Goal: Transaction & Acquisition: Purchase product/service

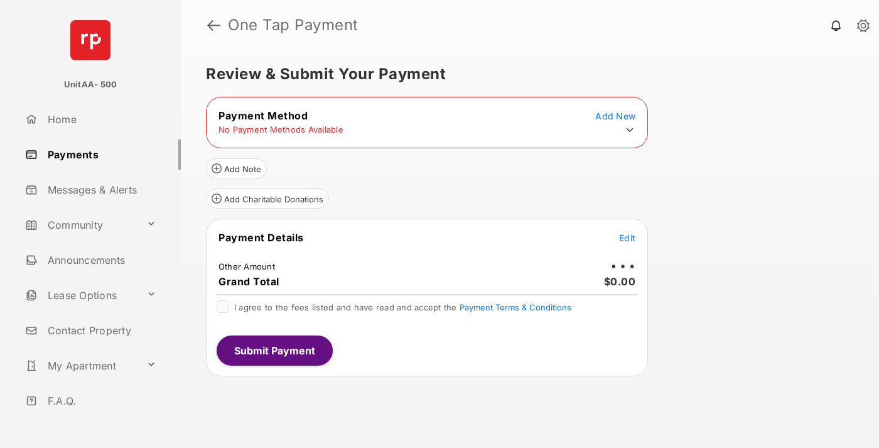
click at [630, 130] on icon at bounding box center [629, 129] width 11 height 11
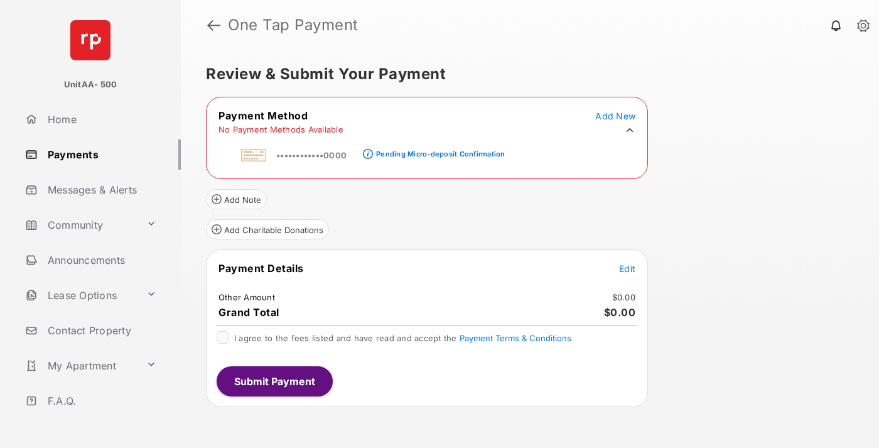
click at [438, 150] on div "Pending Micro-deposit Confirmation" at bounding box center [440, 153] width 129 height 9
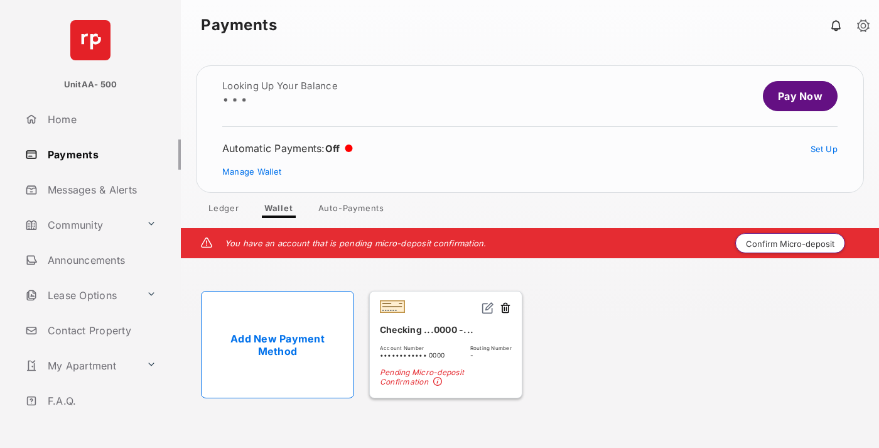
click at [791, 243] on button "Confirm Micro-deposit" at bounding box center [790, 243] width 110 height 20
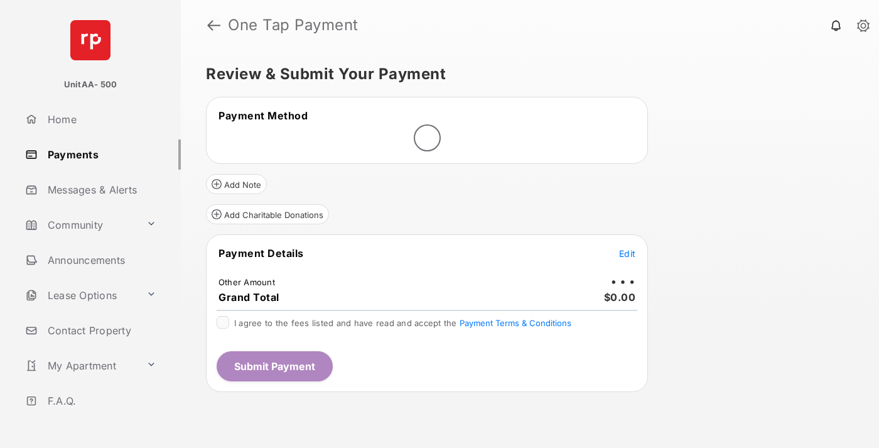
click at [627, 253] on span "Edit" at bounding box center [627, 253] width 16 height 11
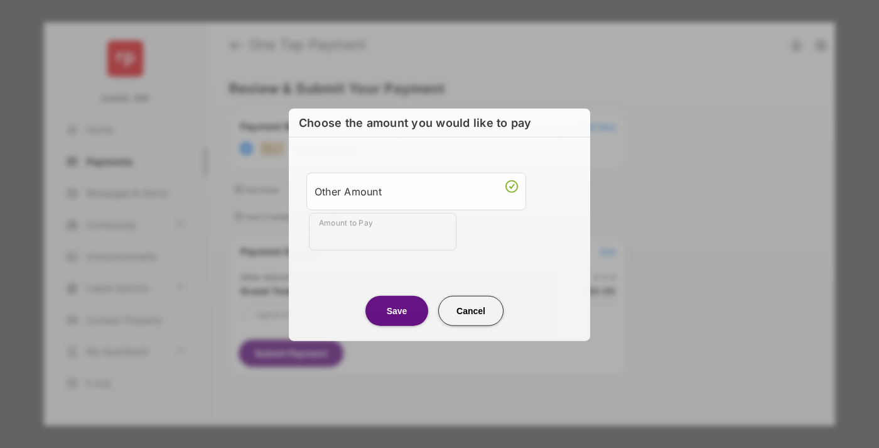
click at [416, 190] on div "Other Amount" at bounding box center [416, 190] width 203 height 21
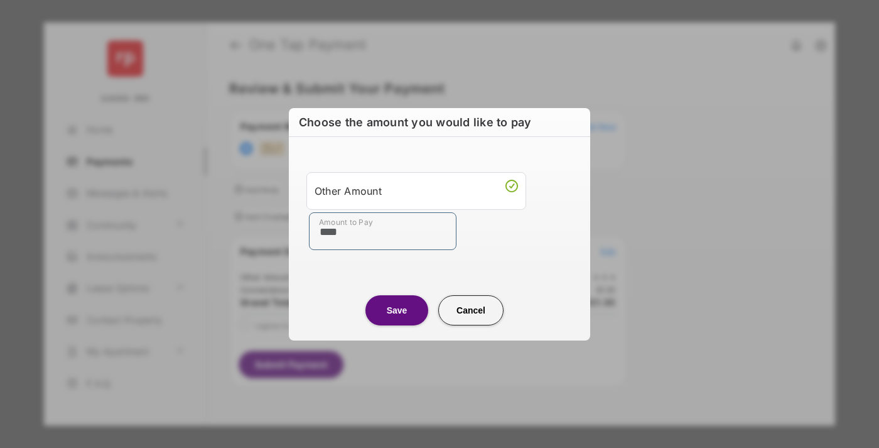
type input "****"
click at [397, 310] on button "Save" at bounding box center [396, 310] width 63 height 30
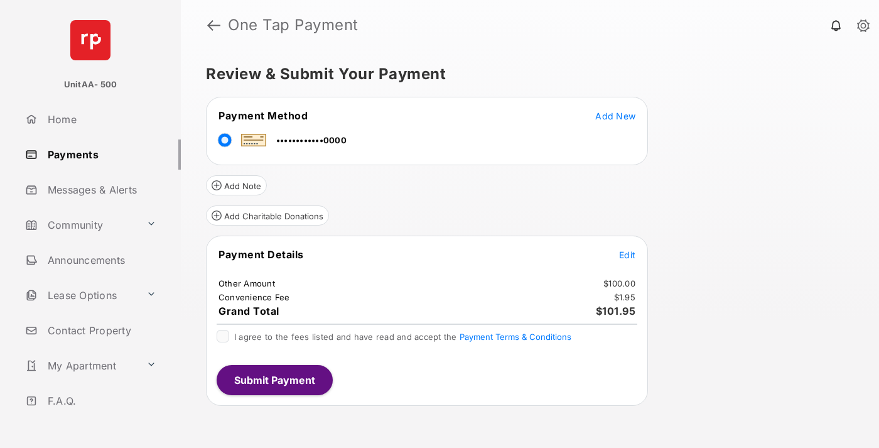
click at [627, 254] on span "Edit" at bounding box center [627, 254] width 16 height 11
click at [274, 379] on button "Submit Payment" at bounding box center [275, 380] width 116 height 30
